Goal: Obtain resource: Download file/media

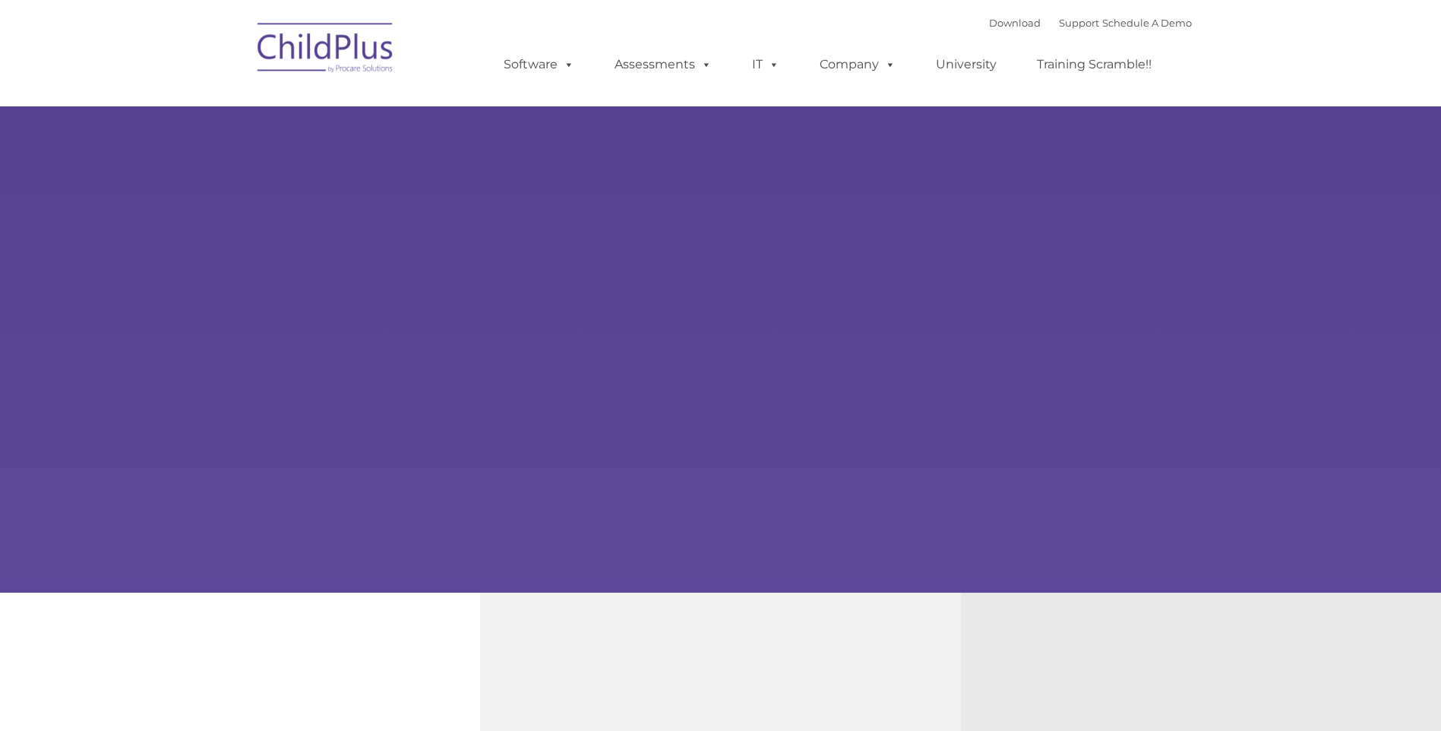
type input ""
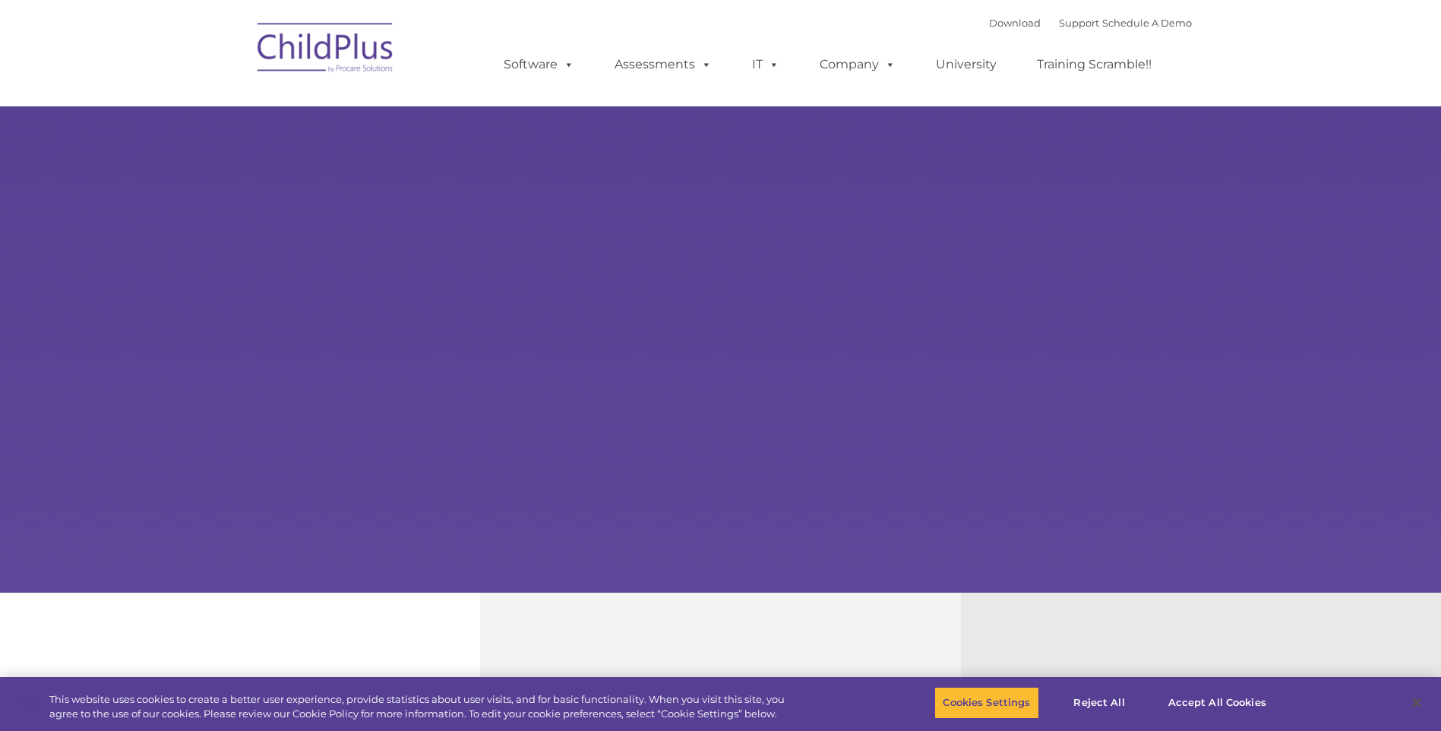
select select "MEDIUM"
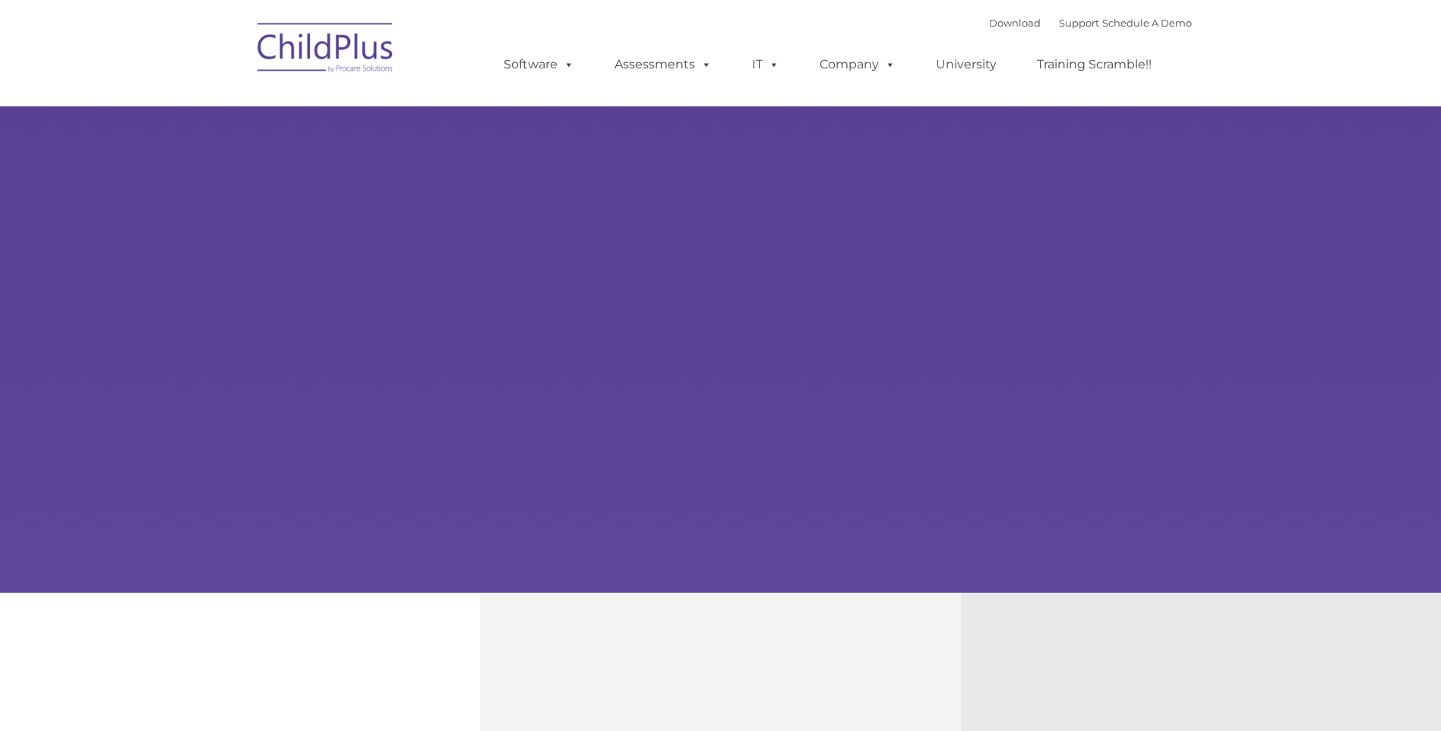
type input ""
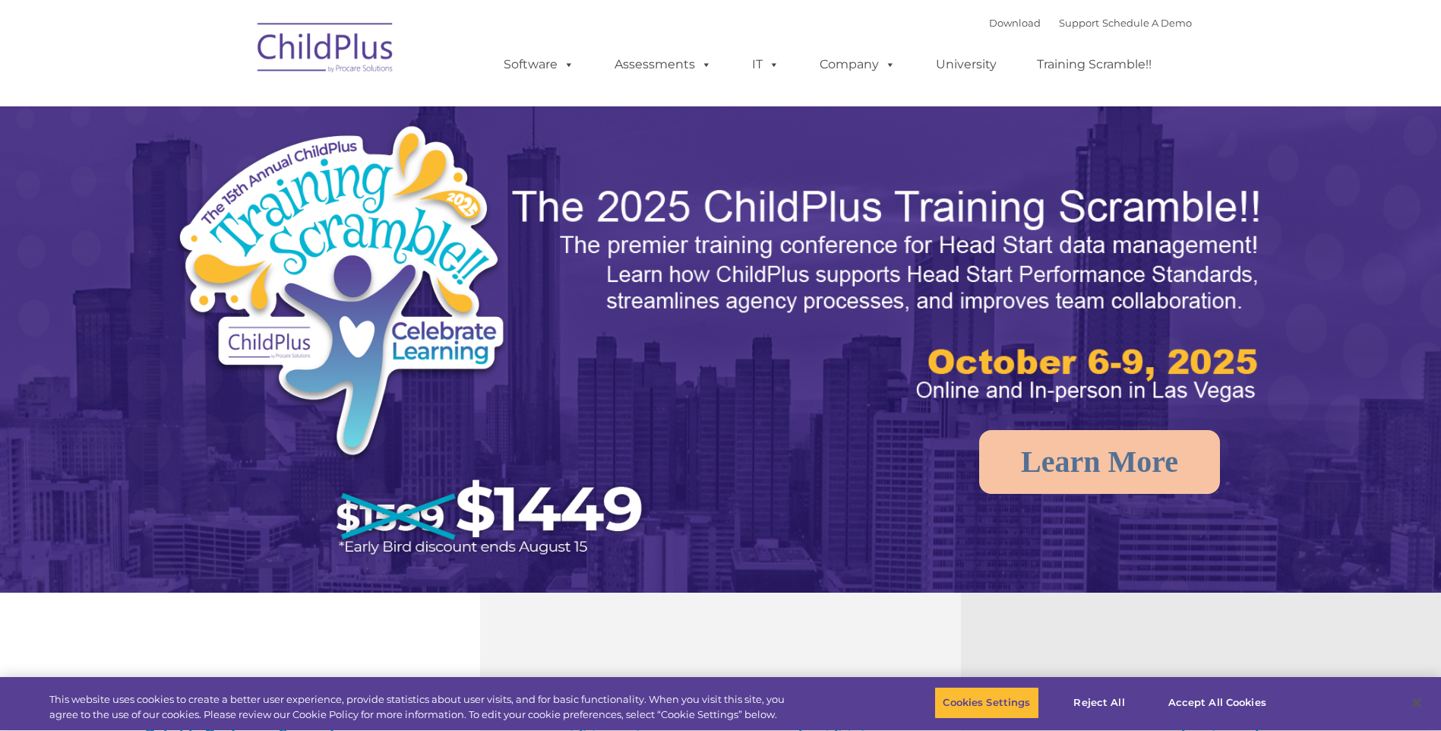
select select "MEDIUM"
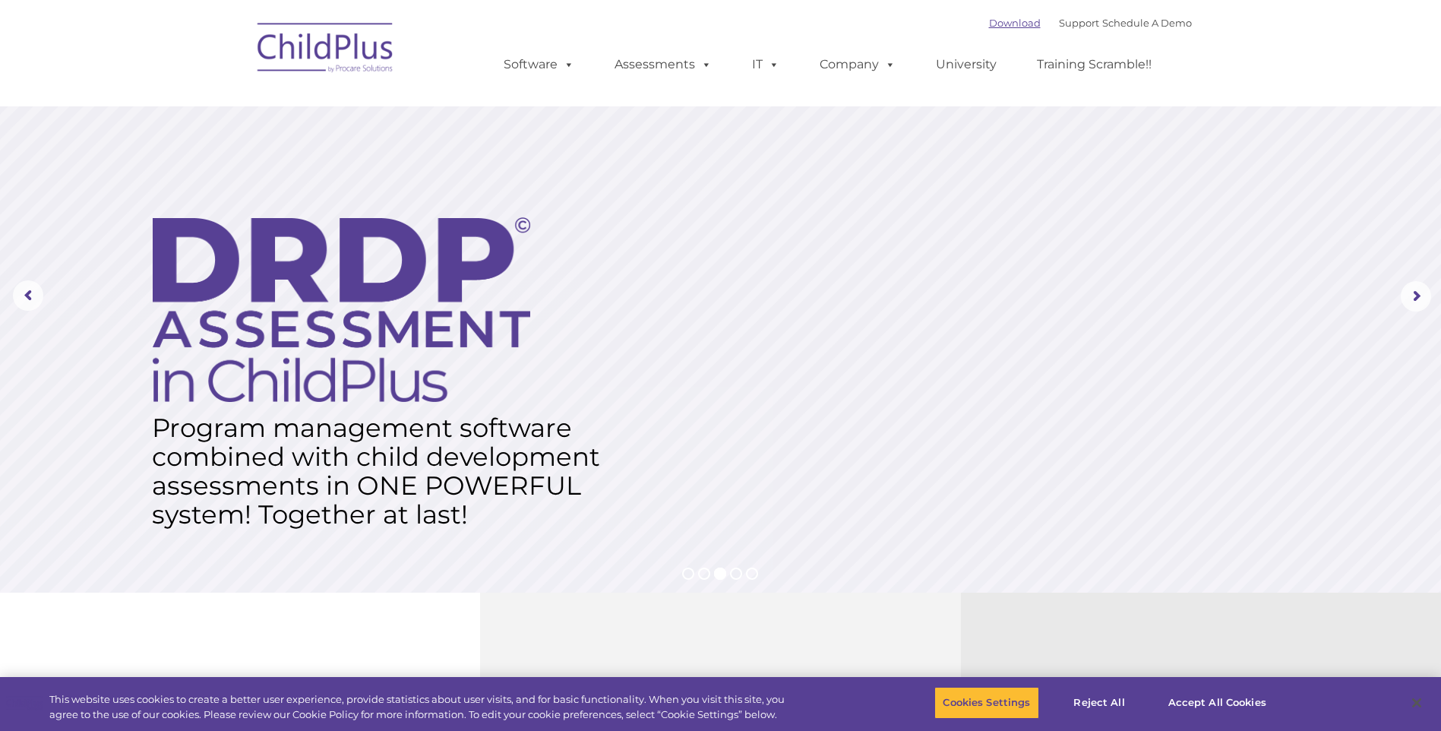
click at [989, 24] on link "Download" at bounding box center [1015, 23] width 52 height 12
